Goal: Understand process/instructions: Learn about a topic

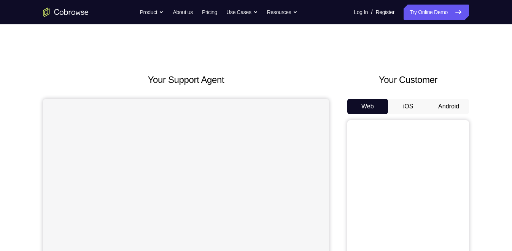
click at [455, 104] on button "Android" at bounding box center [448, 106] width 41 height 15
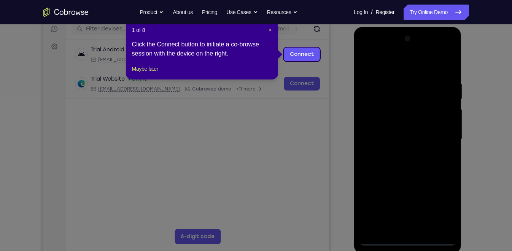
click at [268, 29] on header "1 of 8 ×" at bounding box center [202, 30] width 140 height 8
click at [268, 29] on span "×" at bounding box center [269, 30] width 3 height 6
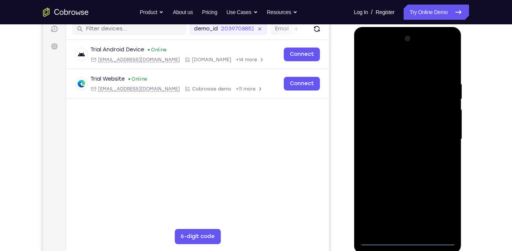
click at [379, 240] on div at bounding box center [407, 139] width 96 height 213
click at [422, 139] on div at bounding box center [407, 139] width 96 height 213
click at [461, 138] on div at bounding box center [408, 141] width 108 height 228
click at [474, 148] on div "Your Support Agent Your Customer Web iOS Android Next Steps We’d be happy to gi…" at bounding box center [256, 175] width 487 height 501
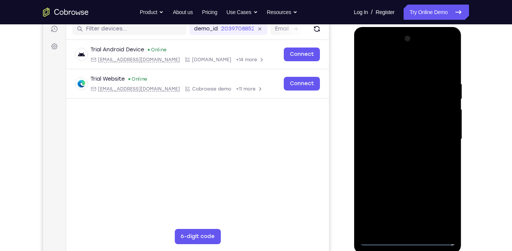
click at [381, 241] on div at bounding box center [407, 139] width 96 height 213
click at [439, 209] on div at bounding box center [407, 139] width 96 height 213
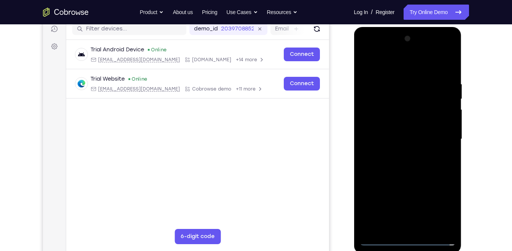
click at [383, 68] on div at bounding box center [407, 139] width 96 height 213
click at [404, 68] on div at bounding box center [407, 139] width 96 height 213
click at [408, 66] on div at bounding box center [407, 139] width 96 height 213
click at [394, 64] on div at bounding box center [407, 139] width 96 height 213
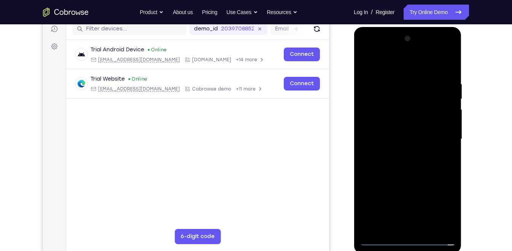
click at [437, 133] on div at bounding box center [407, 139] width 96 height 213
click at [401, 153] on div at bounding box center [407, 139] width 96 height 213
click at [400, 134] on div at bounding box center [407, 139] width 96 height 213
click at [391, 122] on div at bounding box center [407, 139] width 96 height 213
click at [393, 138] on div at bounding box center [407, 139] width 96 height 213
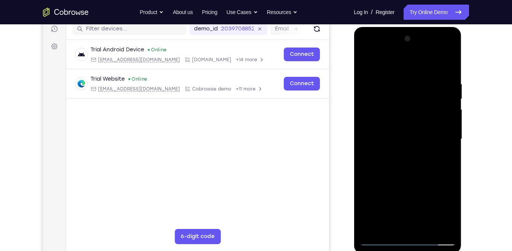
click at [411, 171] on div at bounding box center [407, 139] width 96 height 213
drag, startPoint x: 411, startPoint y: 181, endPoint x: 410, endPoint y: 165, distance: 16.7
click at [410, 165] on div at bounding box center [407, 139] width 96 height 213
click at [449, 160] on div at bounding box center [407, 139] width 96 height 213
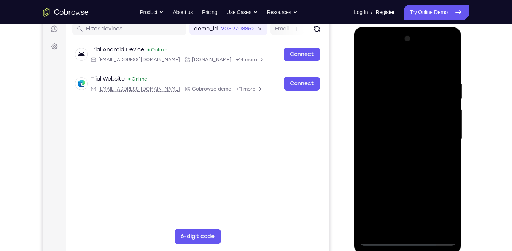
click at [449, 160] on div at bounding box center [407, 139] width 96 height 213
drag, startPoint x: 427, startPoint y: 180, endPoint x: 420, endPoint y: 123, distance: 57.1
click at [420, 123] on div at bounding box center [407, 139] width 96 height 213
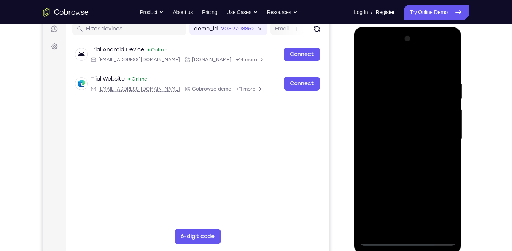
drag, startPoint x: 423, startPoint y: 173, endPoint x: 421, endPoint y: 105, distance: 67.7
click at [421, 105] on div at bounding box center [407, 139] width 96 height 213
drag, startPoint x: 429, startPoint y: 185, endPoint x: 422, endPoint y: 121, distance: 64.2
click at [422, 121] on div at bounding box center [407, 139] width 96 height 213
drag, startPoint x: 420, startPoint y: 184, endPoint x: 422, endPoint y: 116, distance: 68.1
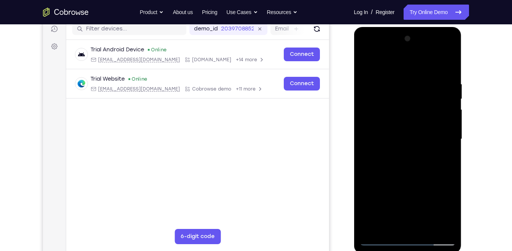
click at [422, 116] on div at bounding box center [407, 139] width 96 height 213
drag, startPoint x: 420, startPoint y: 192, endPoint x: 419, endPoint y: 170, distance: 21.7
click at [419, 170] on div at bounding box center [407, 139] width 96 height 213
click at [368, 187] on div at bounding box center [407, 139] width 96 height 213
drag, startPoint x: 420, startPoint y: 179, endPoint x: 419, endPoint y: 156, distance: 22.8
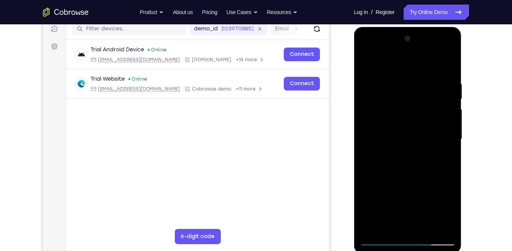
click at [419, 156] on div at bounding box center [407, 139] width 96 height 213
drag, startPoint x: 429, startPoint y: 199, endPoint x: 428, endPoint y: 192, distance: 7.3
click at [428, 192] on div at bounding box center [407, 139] width 96 height 213
drag, startPoint x: 428, startPoint y: 196, endPoint x: 417, endPoint y: 123, distance: 73.8
click at [417, 123] on div at bounding box center [407, 139] width 96 height 213
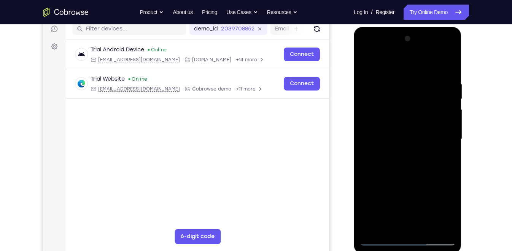
drag, startPoint x: 424, startPoint y: 159, endPoint x: 429, endPoint y: 87, distance: 72.0
click at [429, 87] on div at bounding box center [407, 139] width 96 height 213
drag, startPoint x: 431, startPoint y: 100, endPoint x: 433, endPoint y: 132, distance: 32.4
click at [433, 132] on div at bounding box center [407, 139] width 96 height 213
click at [451, 124] on div at bounding box center [407, 139] width 96 height 213
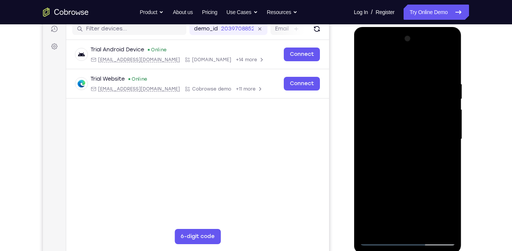
click at [451, 124] on div at bounding box center [407, 139] width 96 height 213
click at [426, 226] on div at bounding box center [407, 139] width 96 height 213
click at [416, 179] on div at bounding box center [407, 139] width 96 height 213
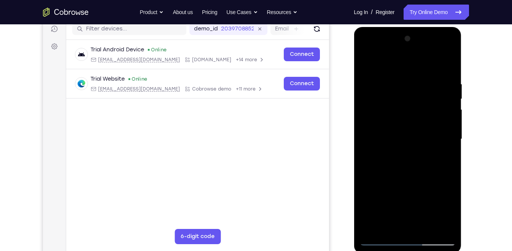
click at [413, 125] on div at bounding box center [407, 139] width 96 height 213
click at [367, 64] on div at bounding box center [407, 139] width 96 height 213
click at [368, 59] on div at bounding box center [407, 139] width 96 height 213
drag, startPoint x: 411, startPoint y: 87, endPoint x: 414, endPoint y: 134, distance: 47.6
click at [414, 134] on div at bounding box center [407, 139] width 96 height 213
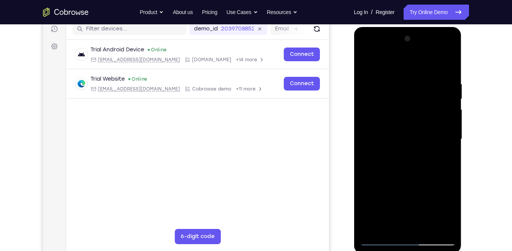
click at [423, 79] on div at bounding box center [407, 139] width 96 height 213
drag, startPoint x: 443, startPoint y: 138, endPoint x: 373, endPoint y: 138, distance: 70.3
click at [373, 138] on div at bounding box center [407, 139] width 96 height 213
click at [445, 65] on div at bounding box center [407, 139] width 96 height 213
drag, startPoint x: 445, startPoint y: 80, endPoint x: 407, endPoint y: 81, distance: 38.0
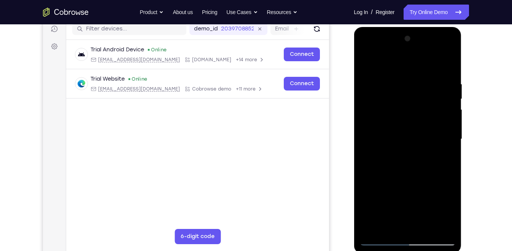
click at [407, 81] on div at bounding box center [407, 139] width 96 height 213
click at [408, 80] on div at bounding box center [407, 139] width 96 height 213
click at [444, 67] on div at bounding box center [407, 139] width 96 height 213
drag, startPoint x: 443, startPoint y: 84, endPoint x: 373, endPoint y: 79, distance: 70.1
click at [373, 79] on div at bounding box center [407, 139] width 96 height 213
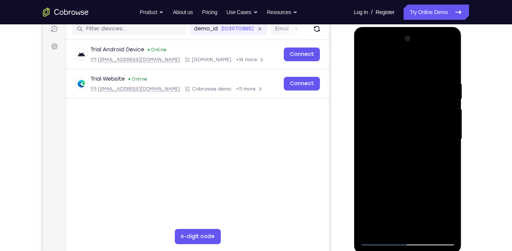
drag, startPoint x: 427, startPoint y: 78, endPoint x: 404, endPoint y: 79, distance: 22.9
click at [404, 79] on div at bounding box center [407, 139] width 96 height 213
click at [409, 80] on div at bounding box center [407, 139] width 96 height 213
click at [447, 69] on div at bounding box center [407, 139] width 96 height 213
click at [438, 82] on div at bounding box center [407, 139] width 96 height 213
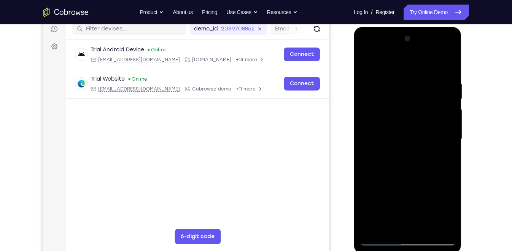
click at [447, 68] on div at bounding box center [407, 139] width 96 height 213
drag, startPoint x: 422, startPoint y: 159, endPoint x: 425, endPoint y: 102, distance: 57.5
click at [425, 102] on div at bounding box center [407, 139] width 96 height 213
drag, startPoint x: 420, startPoint y: 150, endPoint x: 428, endPoint y: 84, distance: 66.2
click at [428, 84] on div at bounding box center [407, 139] width 96 height 213
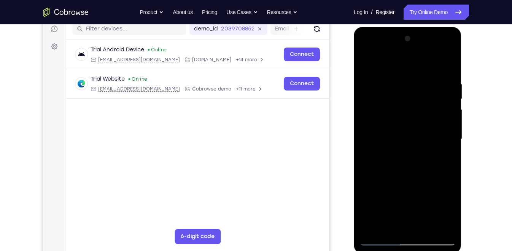
drag, startPoint x: 411, startPoint y: 182, endPoint x: 421, endPoint y: 94, distance: 89.1
click at [421, 94] on div at bounding box center [407, 139] width 96 height 213
drag, startPoint x: 415, startPoint y: 144, endPoint x: 419, endPoint y: 98, distance: 46.6
click at [419, 98] on div at bounding box center [407, 139] width 96 height 213
drag, startPoint x: 416, startPoint y: 170, endPoint x: 422, endPoint y: 83, distance: 87.7
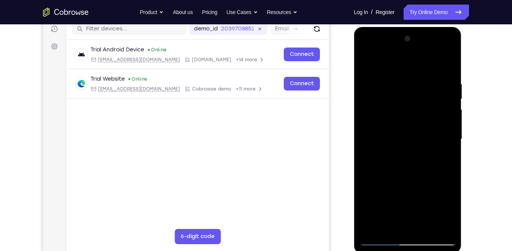
click at [422, 83] on div at bounding box center [407, 139] width 96 height 213
drag, startPoint x: 415, startPoint y: 149, endPoint x: 428, endPoint y: 75, distance: 75.6
click at [428, 75] on div at bounding box center [407, 139] width 96 height 213
drag, startPoint x: 430, startPoint y: 128, endPoint x: 429, endPoint y: 80, distance: 47.9
click at [429, 80] on div at bounding box center [407, 139] width 96 height 213
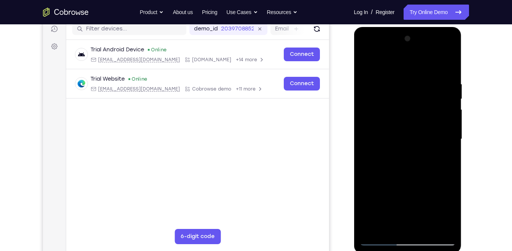
drag, startPoint x: 426, startPoint y: 150, endPoint x: 429, endPoint y: 124, distance: 26.0
click at [429, 124] on div at bounding box center [407, 139] width 96 height 213
drag, startPoint x: 419, startPoint y: 184, endPoint x: 434, endPoint y: 78, distance: 107.5
click at [434, 78] on div at bounding box center [407, 139] width 96 height 213
drag, startPoint x: 433, startPoint y: 180, endPoint x: 434, endPoint y: 105, distance: 74.5
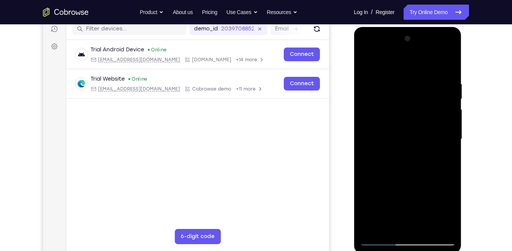
click at [434, 105] on div at bounding box center [407, 139] width 96 height 213
drag, startPoint x: 425, startPoint y: 171, endPoint x: 430, endPoint y: 121, distance: 50.7
click at [430, 121] on div at bounding box center [407, 139] width 96 height 213
drag, startPoint x: 433, startPoint y: 157, endPoint x: 437, endPoint y: 113, distance: 44.3
click at [437, 113] on div at bounding box center [407, 139] width 96 height 213
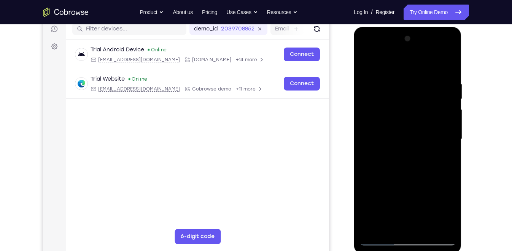
drag, startPoint x: 432, startPoint y: 149, endPoint x: 433, endPoint y: 124, distance: 25.9
click at [433, 124] on div at bounding box center [407, 139] width 96 height 213
drag, startPoint x: 427, startPoint y: 195, endPoint x: 427, endPoint y: 134, distance: 61.6
click at [427, 134] on div at bounding box center [407, 139] width 96 height 213
drag, startPoint x: 421, startPoint y: 186, endPoint x: 422, endPoint y: 113, distance: 73.0
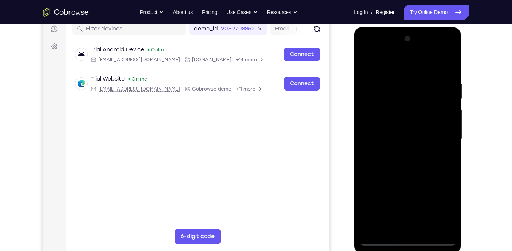
click at [422, 113] on div at bounding box center [407, 139] width 96 height 213
drag, startPoint x: 427, startPoint y: 152, endPoint x: 427, endPoint y: 131, distance: 20.9
click at [427, 131] on div at bounding box center [407, 139] width 96 height 213
click at [448, 144] on div at bounding box center [407, 139] width 96 height 213
drag, startPoint x: 428, startPoint y: 187, endPoint x: 431, endPoint y: 164, distance: 23.4
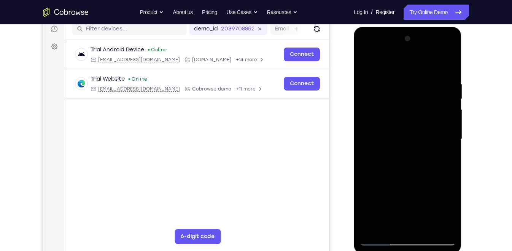
click at [431, 164] on div at bounding box center [407, 139] width 96 height 213
click at [450, 126] on div at bounding box center [407, 139] width 96 height 213
drag, startPoint x: 428, startPoint y: 160, endPoint x: 428, endPoint y: 133, distance: 26.6
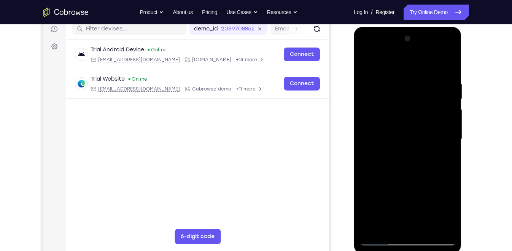
click at [428, 133] on div at bounding box center [407, 139] width 96 height 213
drag, startPoint x: 428, startPoint y: 159, endPoint x: 431, endPoint y: 105, distance: 54.1
click at [431, 105] on div at bounding box center [407, 139] width 96 height 213
drag, startPoint x: 416, startPoint y: 173, endPoint x: 416, endPoint y: 121, distance: 51.3
click at [416, 121] on div at bounding box center [407, 139] width 96 height 213
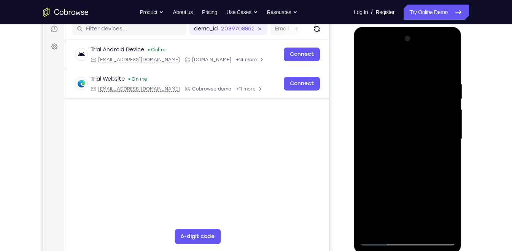
drag, startPoint x: 414, startPoint y: 152, endPoint x: 417, endPoint y: 126, distance: 26.5
click at [417, 126] on div at bounding box center [407, 139] width 96 height 213
drag, startPoint x: 423, startPoint y: 188, endPoint x: 422, endPoint y: 107, distance: 81.4
click at [422, 107] on div at bounding box center [407, 139] width 96 height 213
drag, startPoint x: 419, startPoint y: 154, endPoint x: 418, endPoint y: 75, distance: 79.1
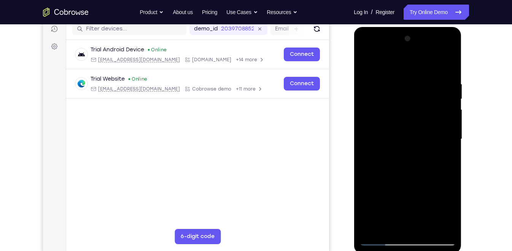
click at [418, 75] on div at bounding box center [407, 139] width 96 height 213
drag, startPoint x: 414, startPoint y: 149, endPoint x: 414, endPoint y: 94, distance: 55.1
click at [414, 94] on div at bounding box center [407, 139] width 96 height 213
drag, startPoint x: 410, startPoint y: 168, endPoint x: 412, endPoint y: 115, distance: 52.5
click at [412, 115] on div at bounding box center [407, 139] width 96 height 213
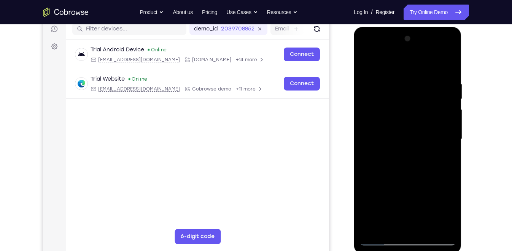
drag, startPoint x: 411, startPoint y: 160, endPoint x: 412, endPoint y: 132, distance: 27.4
click at [412, 132] on div at bounding box center [407, 139] width 96 height 213
drag, startPoint x: 425, startPoint y: 168, endPoint x: 425, endPoint y: 147, distance: 21.3
click at [425, 147] on div at bounding box center [407, 139] width 96 height 213
click at [449, 140] on div at bounding box center [407, 139] width 96 height 213
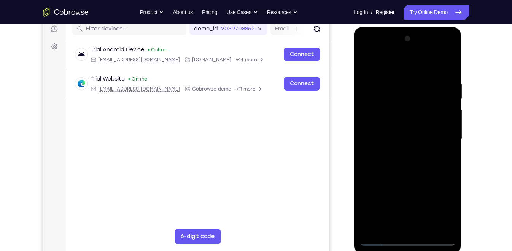
click at [365, 136] on div at bounding box center [407, 139] width 96 height 213
click at [450, 141] on div at bounding box center [407, 139] width 96 height 213
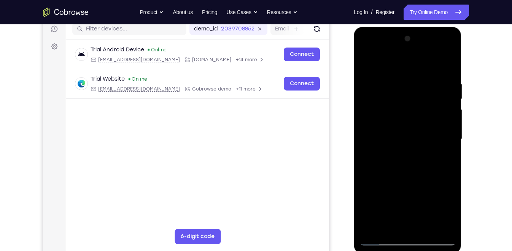
click at [450, 141] on div at bounding box center [407, 139] width 96 height 213
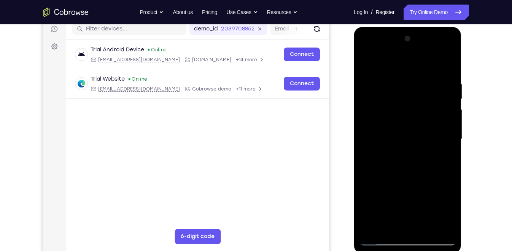
click at [362, 141] on div at bounding box center [407, 139] width 96 height 213
drag, startPoint x: 390, startPoint y: 152, endPoint x: 393, endPoint y: 168, distance: 16.1
click at [393, 168] on div at bounding box center [407, 139] width 96 height 213
click at [456, 155] on div at bounding box center [408, 140] width 108 height 227
click at [451, 155] on div at bounding box center [407, 139] width 96 height 213
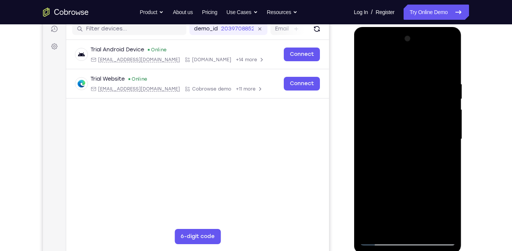
click at [451, 155] on div at bounding box center [407, 139] width 96 height 213
drag, startPoint x: 417, startPoint y: 190, endPoint x: 411, endPoint y: 121, distance: 69.8
click at [411, 121] on div at bounding box center [407, 139] width 96 height 213
drag, startPoint x: 406, startPoint y: 173, endPoint x: 407, endPoint y: 121, distance: 52.1
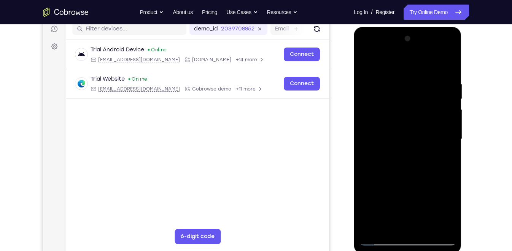
click at [407, 121] on div at bounding box center [407, 139] width 96 height 213
drag, startPoint x: 417, startPoint y: 177, endPoint x: 414, endPoint y: 124, distance: 52.9
click at [414, 124] on div at bounding box center [407, 139] width 96 height 213
drag, startPoint x: 419, startPoint y: 151, endPoint x: 419, endPoint y: 117, distance: 33.5
click at [419, 117] on div at bounding box center [407, 139] width 96 height 213
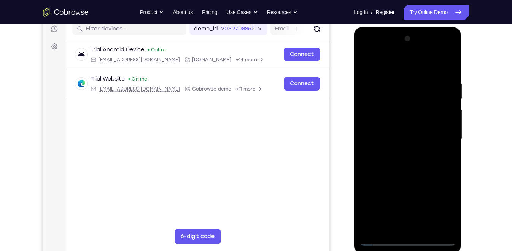
click at [449, 137] on div at bounding box center [407, 139] width 96 height 213
drag, startPoint x: 433, startPoint y: 153, endPoint x: 432, endPoint y: 56, distance: 96.9
click at [432, 56] on div at bounding box center [407, 139] width 96 height 213
drag, startPoint x: 441, startPoint y: 149, endPoint x: 439, endPoint y: 109, distance: 40.0
click at [439, 109] on div at bounding box center [407, 139] width 96 height 213
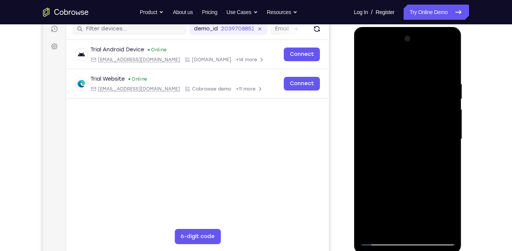
drag, startPoint x: 435, startPoint y: 142, endPoint x: 434, endPoint y: 93, distance: 49.4
click at [434, 93] on div at bounding box center [407, 139] width 96 height 213
drag, startPoint x: 429, startPoint y: 181, endPoint x: 432, endPoint y: 158, distance: 22.6
click at [432, 158] on div at bounding box center [407, 139] width 96 height 213
click at [450, 136] on div at bounding box center [407, 139] width 96 height 213
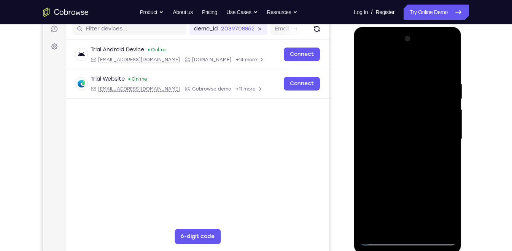
click at [450, 136] on div at bounding box center [407, 139] width 96 height 213
drag, startPoint x: 420, startPoint y: 163, endPoint x: 427, endPoint y: 90, distance: 72.9
click at [427, 90] on div at bounding box center [407, 139] width 96 height 213
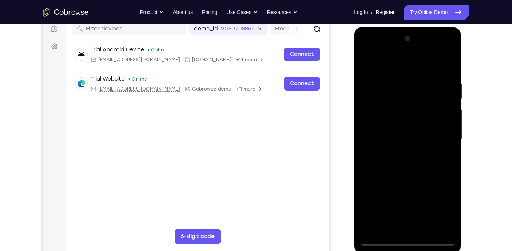
drag, startPoint x: 420, startPoint y: 153, endPoint x: 426, endPoint y: 85, distance: 68.3
click at [426, 85] on div at bounding box center [407, 139] width 96 height 213
drag, startPoint x: 414, startPoint y: 166, endPoint x: 418, endPoint y: 101, distance: 64.7
click at [418, 101] on div at bounding box center [407, 139] width 96 height 213
drag, startPoint x: 405, startPoint y: 177, endPoint x: 414, endPoint y: 126, distance: 52.1
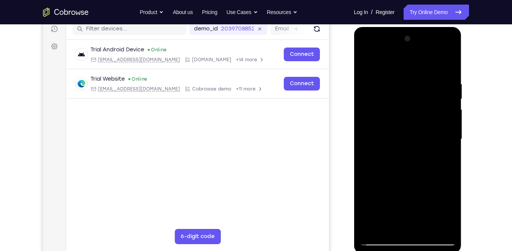
click at [414, 126] on div at bounding box center [407, 139] width 96 height 213
drag, startPoint x: 417, startPoint y: 176, endPoint x: 422, endPoint y: 116, distance: 60.3
click at [422, 116] on div at bounding box center [407, 139] width 96 height 213
drag, startPoint x: 417, startPoint y: 159, endPoint x: 421, endPoint y: 127, distance: 31.9
click at [421, 127] on div at bounding box center [407, 139] width 96 height 213
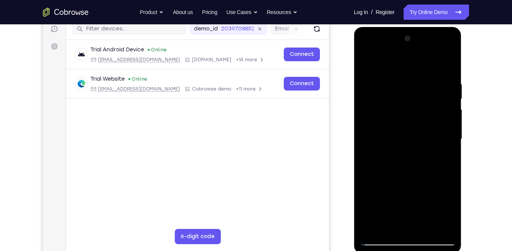
click at [447, 122] on div at bounding box center [407, 139] width 96 height 213
drag, startPoint x: 433, startPoint y: 139, endPoint x: 438, endPoint y: 74, distance: 65.3
click at [438, 74] on div at bounding box center [407, 139] width 96 height 213
drag, startPoint x: 420, startPoint y: 155, endPoint x: 424, endPoint y: 101, distance: 54.1
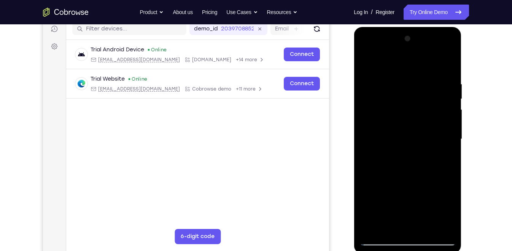
click at [424, 101] on div at bounding box center [407, 139] width 96 height 213
drag, startPoint x: 421, startPoint y: 164, endPoint x: 422, endPoint y: 148, distance: 15.6
click at [422, 148] on div at bounding box center [407, 139] width 96 height 213
drag, startPoint x: 425, startPoint y: 175, endPoint x: 434, endPoint y: 122, distance: 54.0
click at [434, 122] on div at bounding box center [407, 139] width 96 height 213
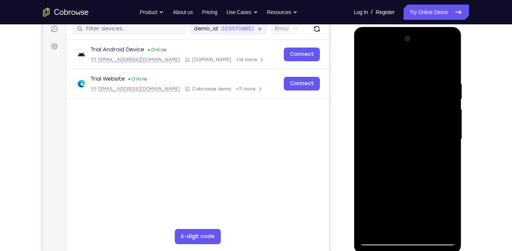
drag, startPoint x: 420, startPoint y: 162, endPoint x: 427, endPoint y: 122, distance: 41.2
click at [427, 122] on div at bounding box center [407, 139] width 96 height 213
drag, startPoint x: 415, startPoint y: 167, endPoint x: 419, endPoint y: 147, distance: 19.7
click at [419, 147] on div at bounding box center [407, 139] width 96 height 213
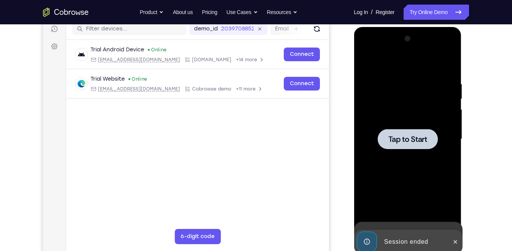
drag, startPoint x: 412, startPoint y: 184, endPoint x: 423, endPoint y: 139, distance: 47.0
click at [423, 27] on div "Tap to Start" at bounding box center [408, 27] width 108 height 0
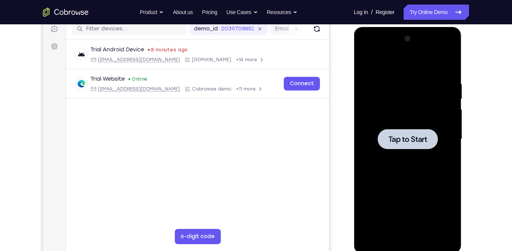
click at [425, 154] on div at bounding box center [407, 139] width 96 height 213
